Goal: Information Seeking & Learning: Learn about a topic

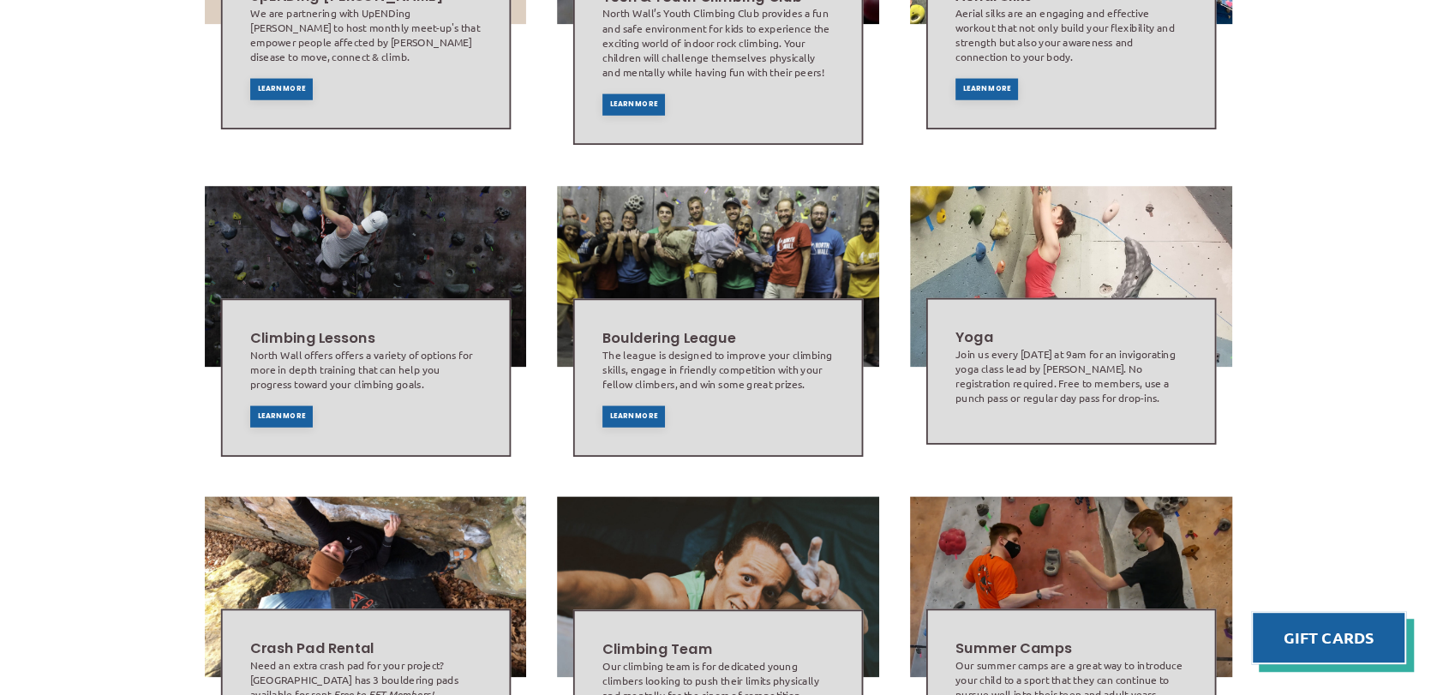
scroll to position [744, 0]
click at [634, 404] on div "Learn More" at bounding box center [633, 414] width 63 height 21
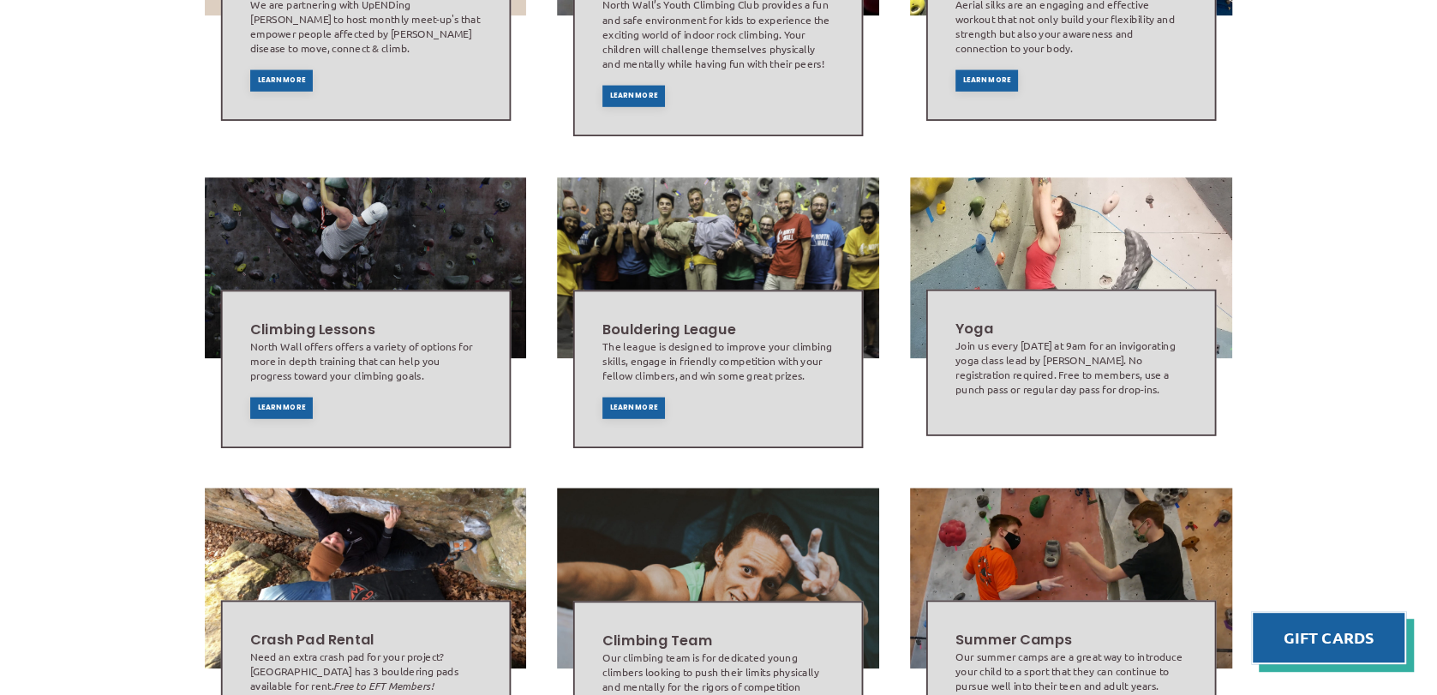
scroll to position [750, 0]
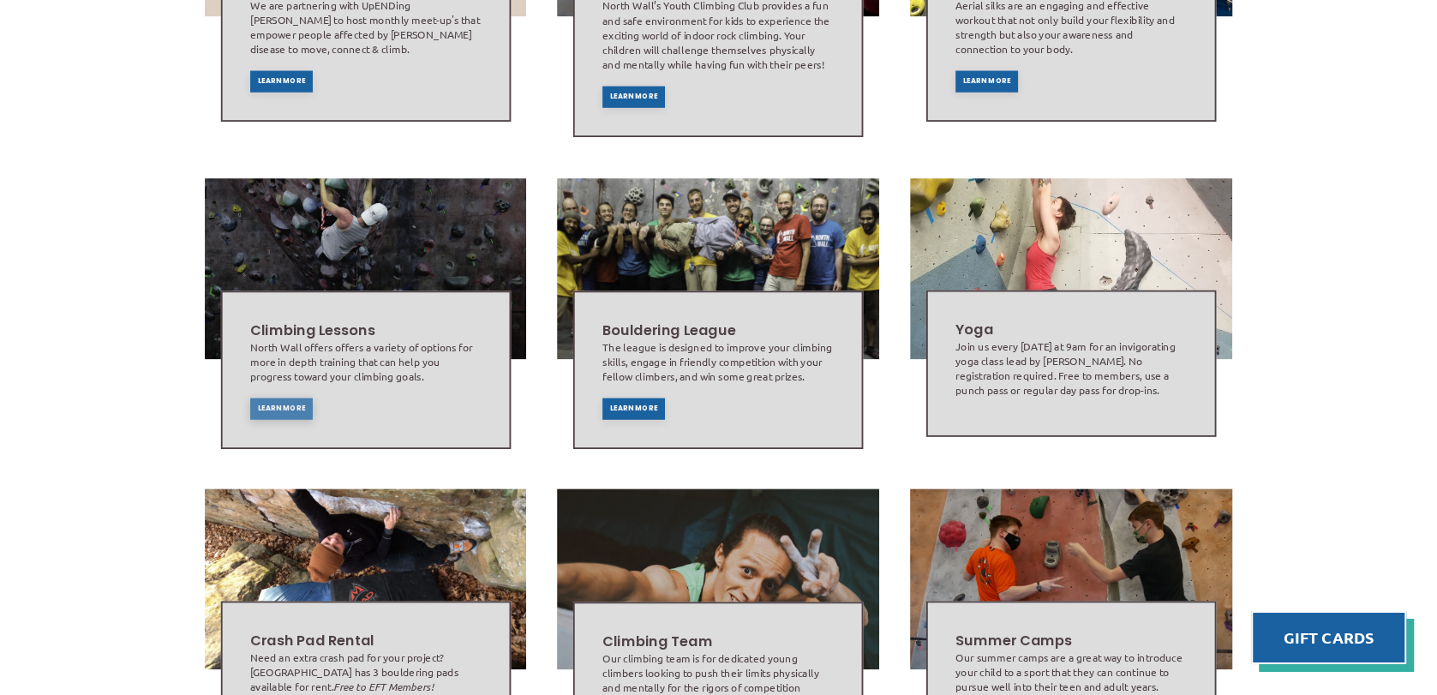
click at [270, 397] on div "Learn More" at bounding box center [280, 407] width 63 height 21
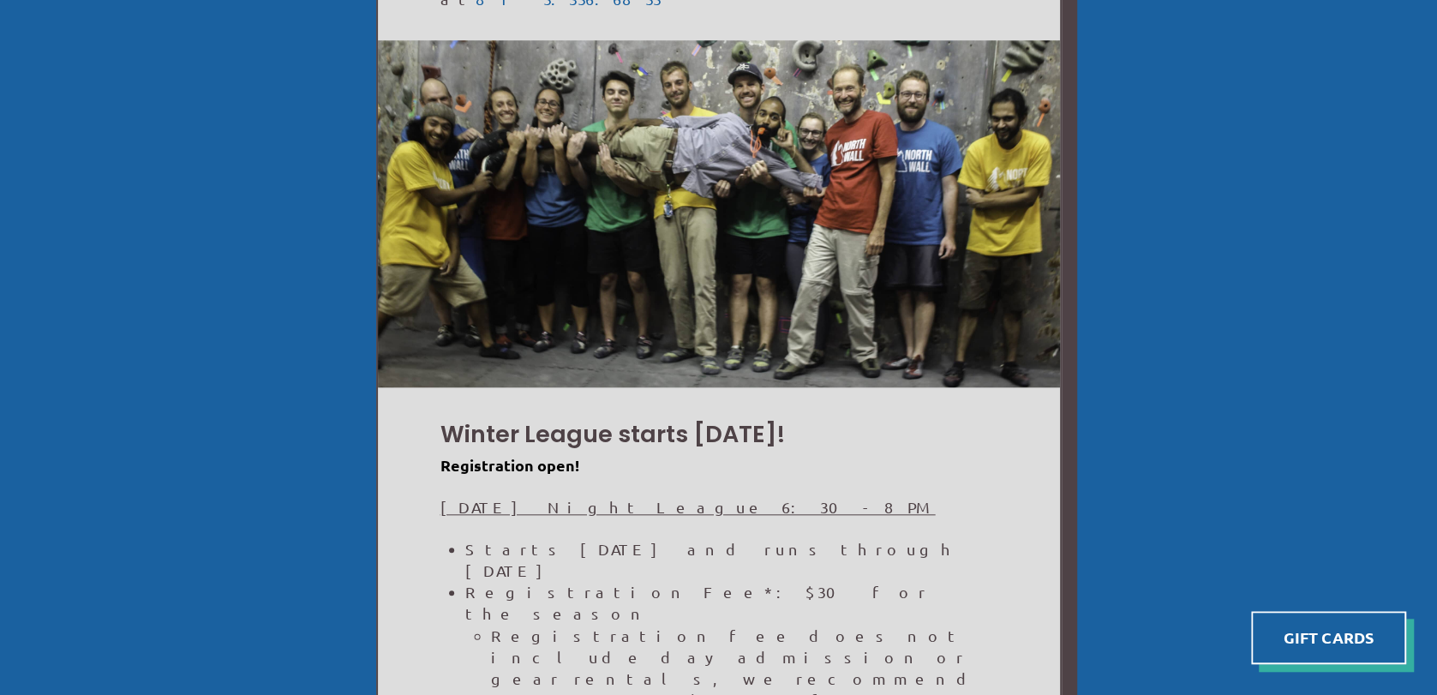
scroll to position [1078, 0]
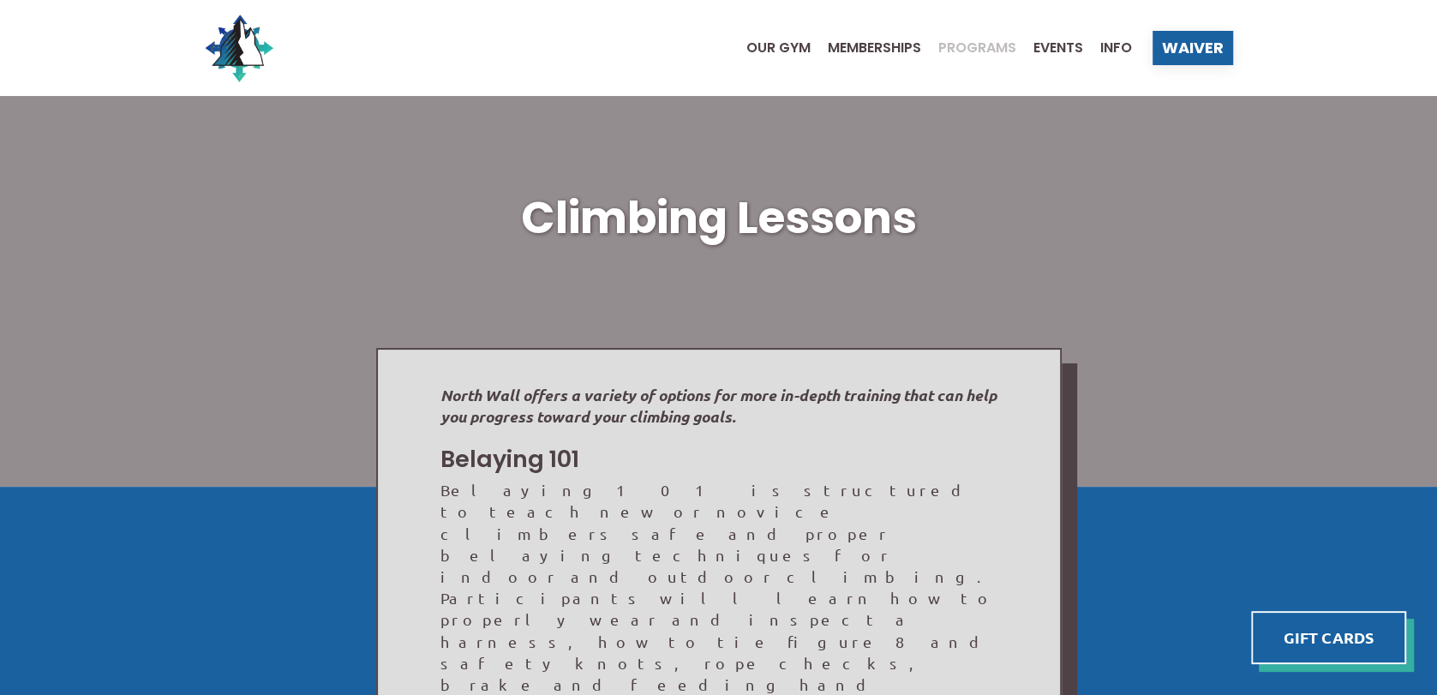
click at [963, 45] on span "Programs" at bounding box center [977, 48] width 78 height 14
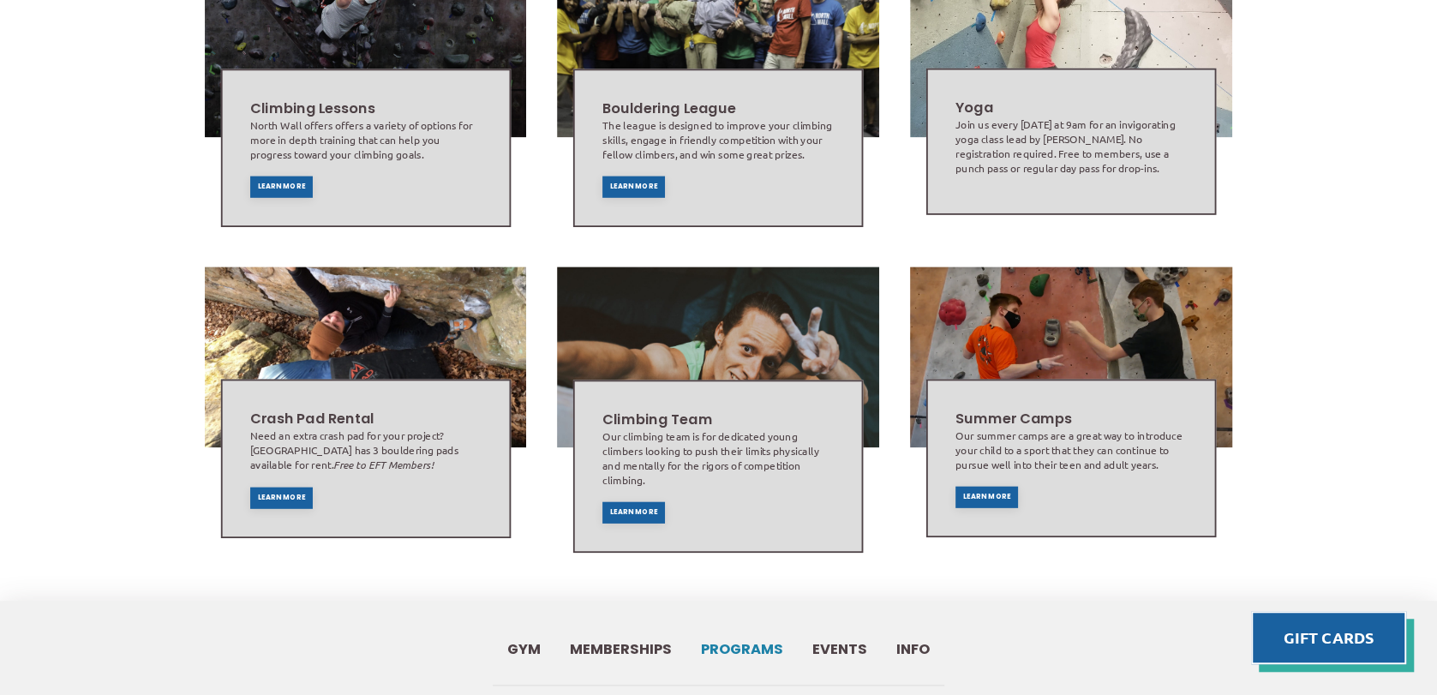
scroll to position [975, 0]
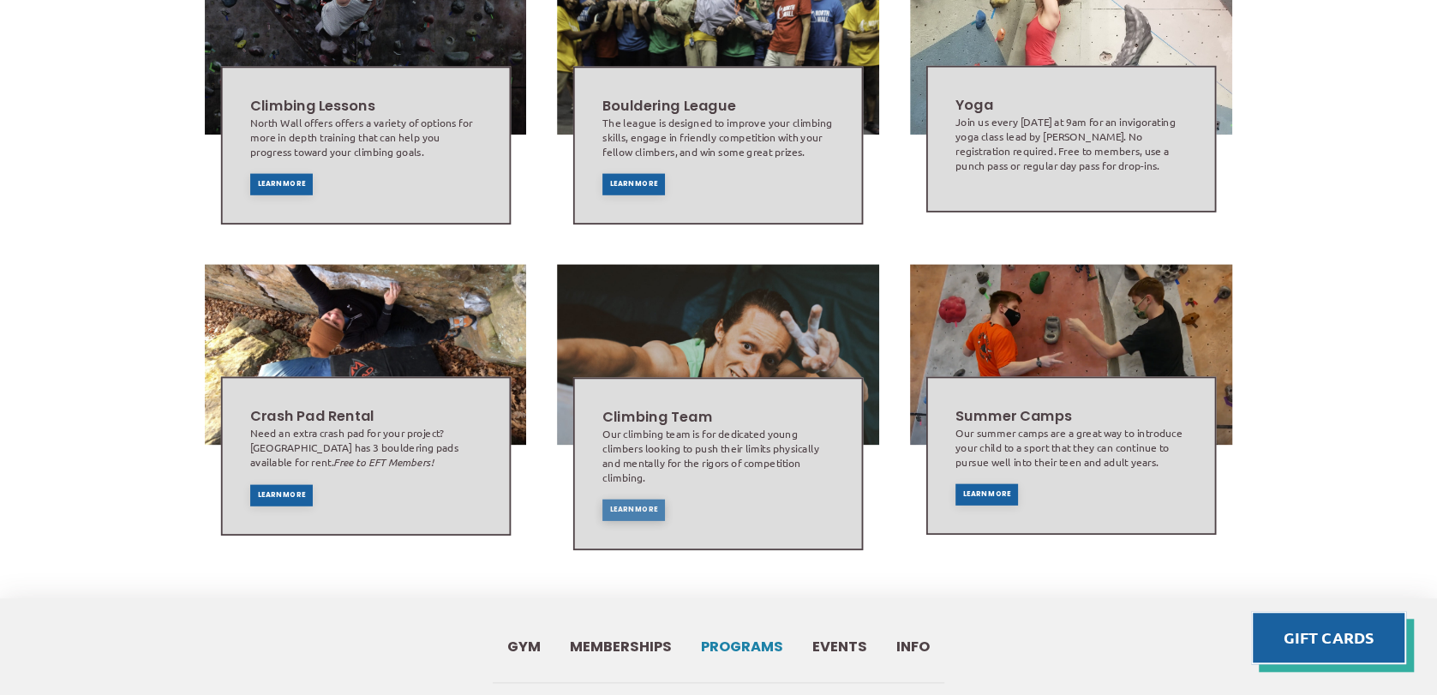
click at [630, 499] on div "Learn More" at bounding box center [633, 509] width 63 height 21
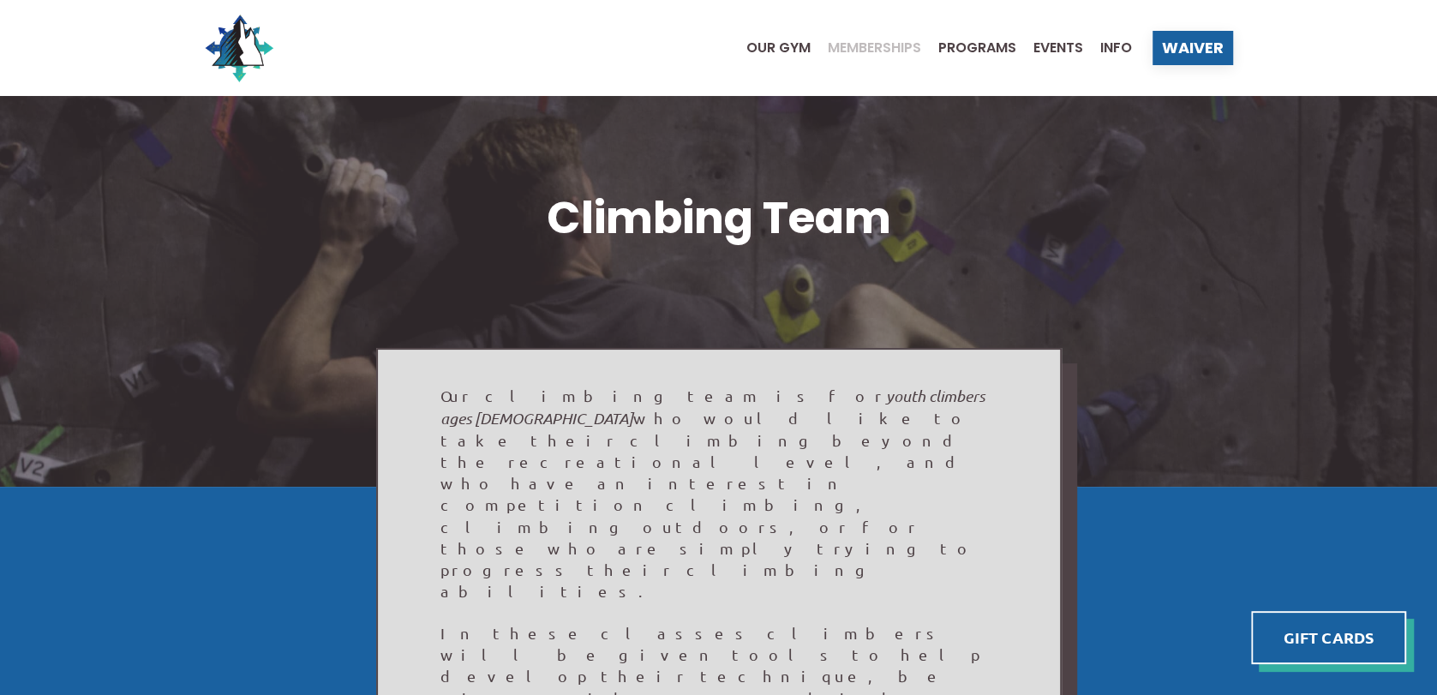
click at [890, 42] on span "Memberships" at bounding box center [874, 48] width 93 height 14
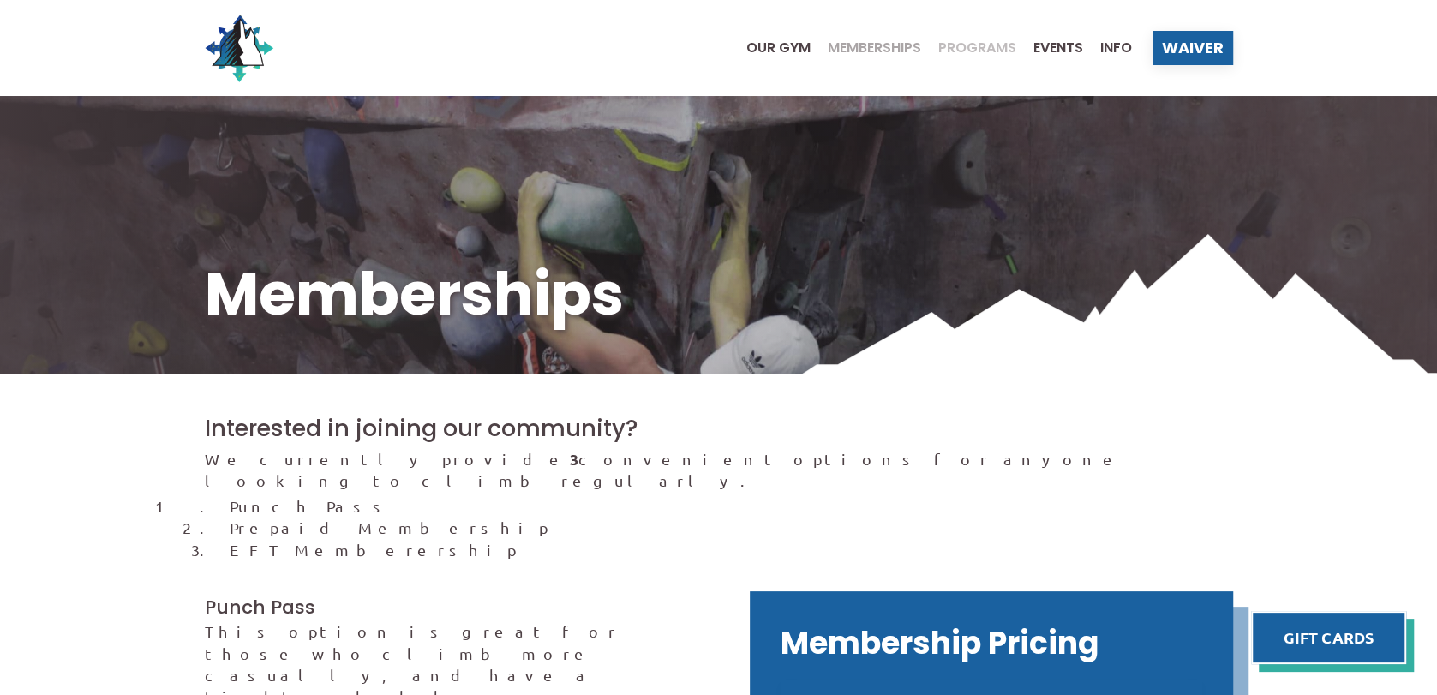
click at [977, 51] on span "Programs" at bounding box center [977, 48] width 78 height 14
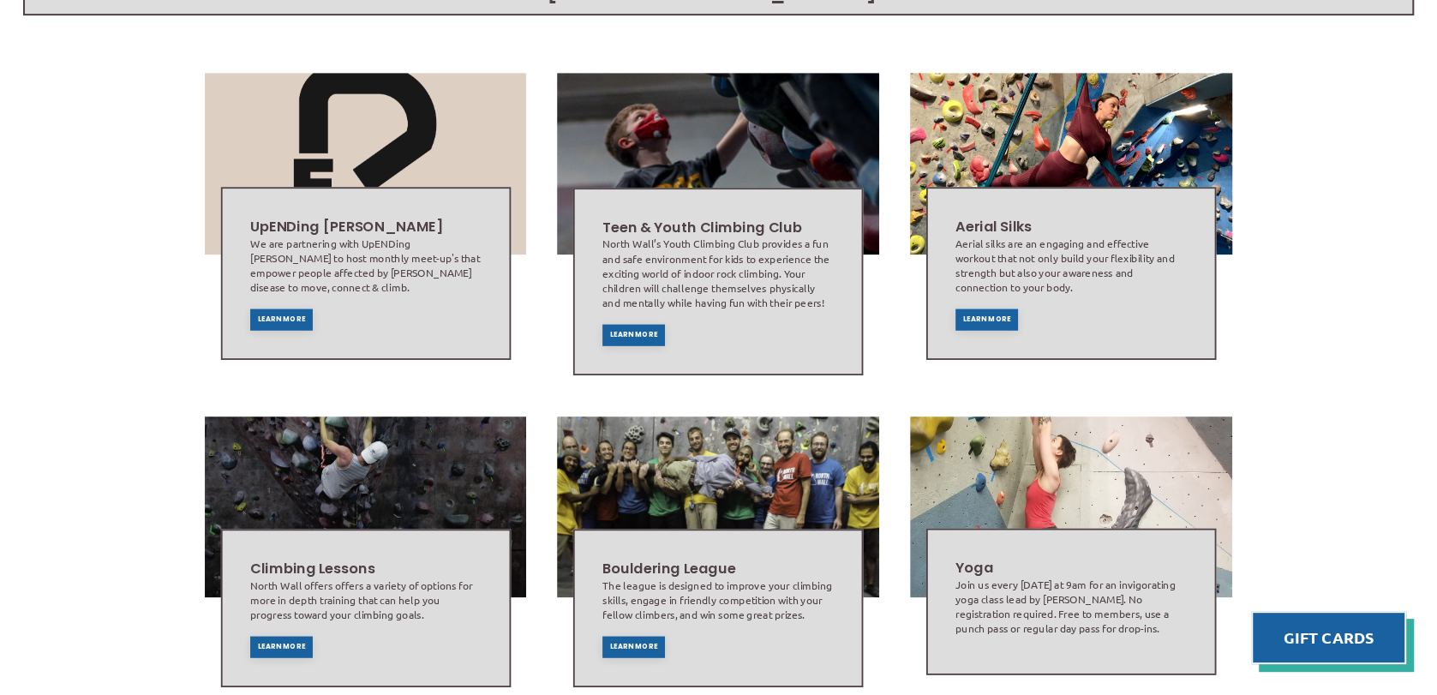
scroll to position [512, 0]
click at [613, 324] on div "Learn More" at bounding box center [633, 334] width 63 height 21
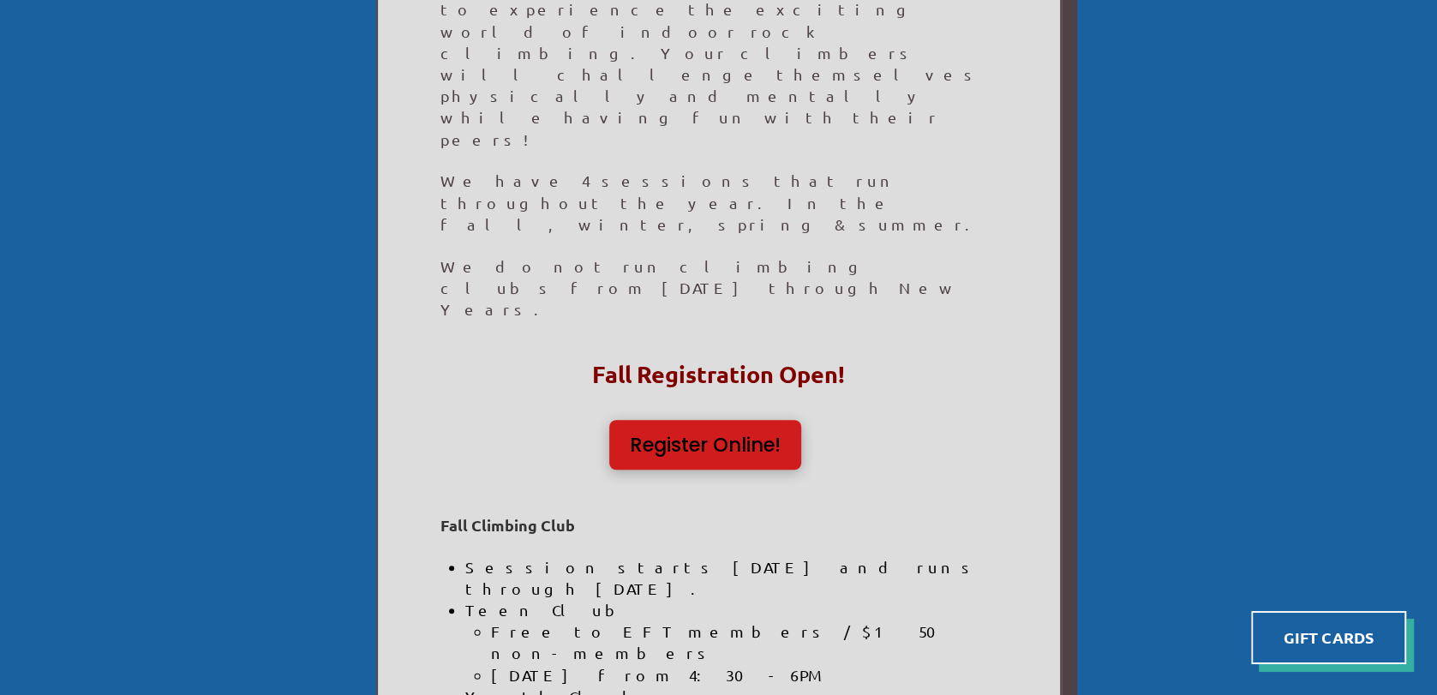
scroll to position [617, 0]
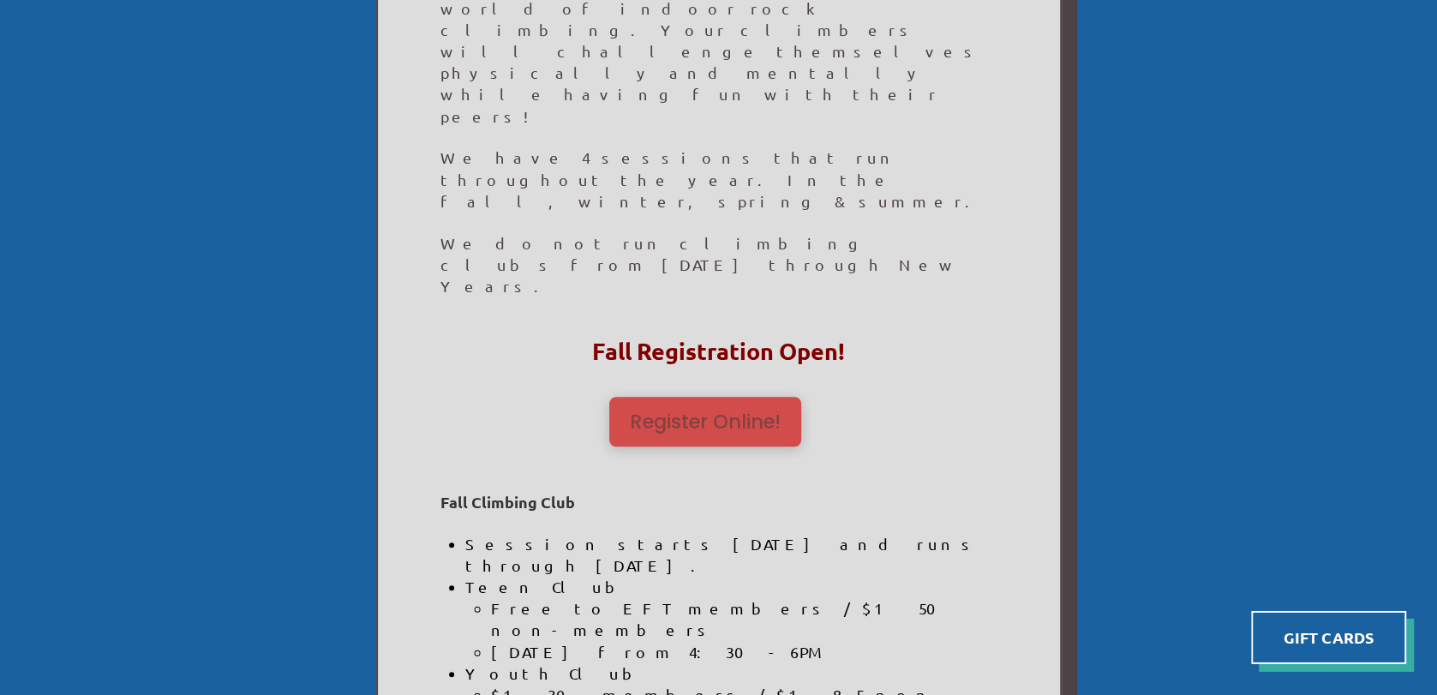
click at [738, 412] on span "Register Online!" at bounding box center [705, 422] width 151 height 20
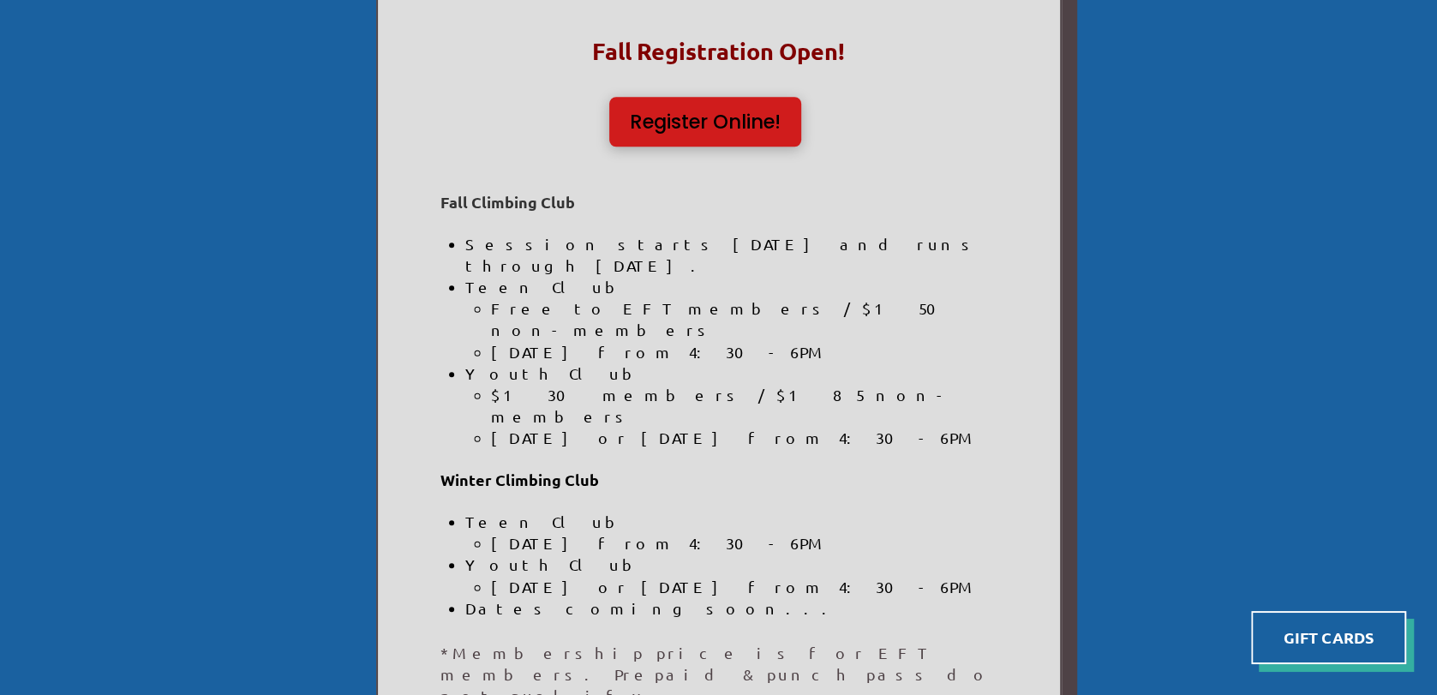
scroll to position [918, 0]
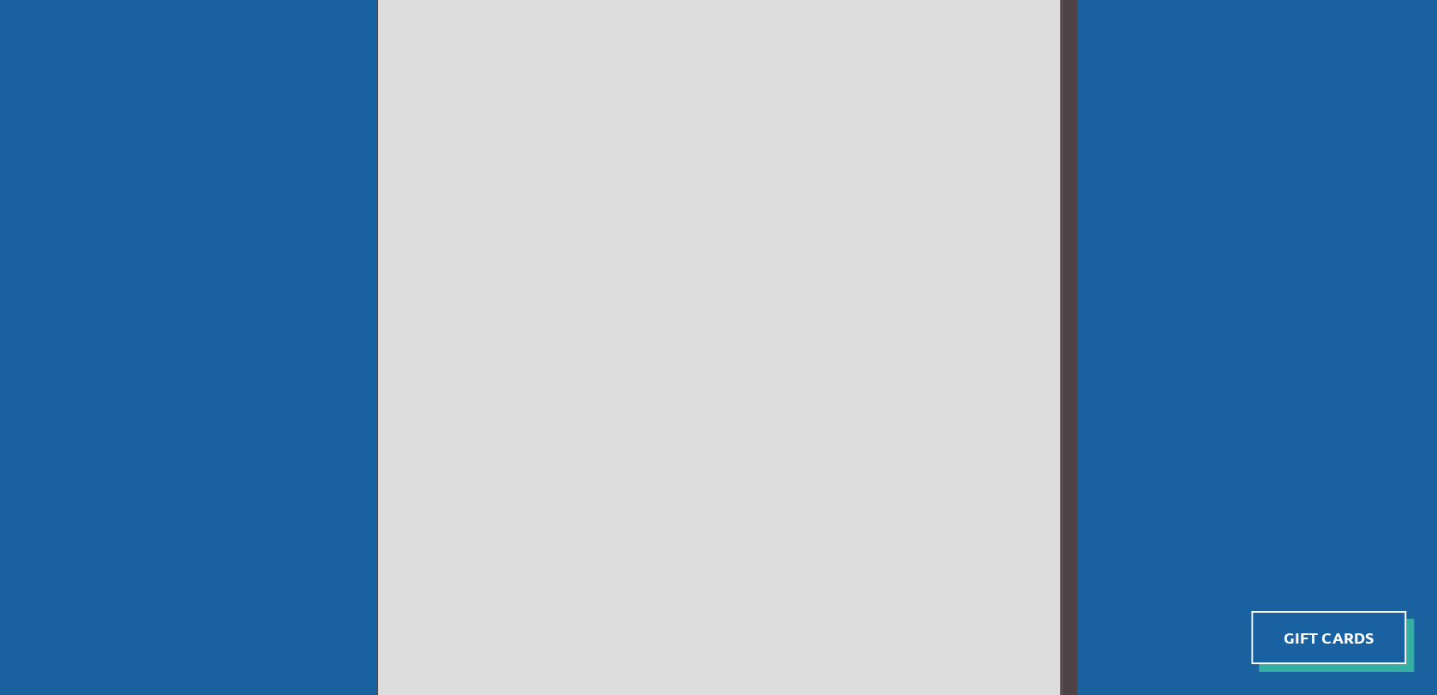
scroll to position [1432, 0]
